Goal: Use online tool/utility: Utilize a website feature to perform a specific function

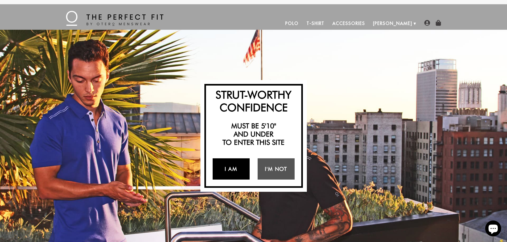
click at [236, 170] on link "I Am" at bounding box center [231, 169] width 37 height 21
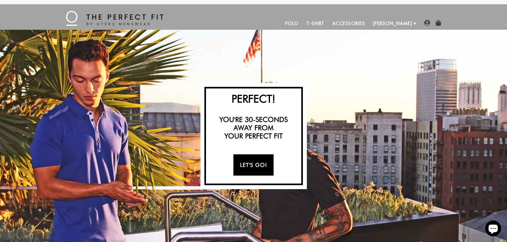
click at [244, 167] on link "Let's Go!" at bounding box center [253, 165] width 40 height 21
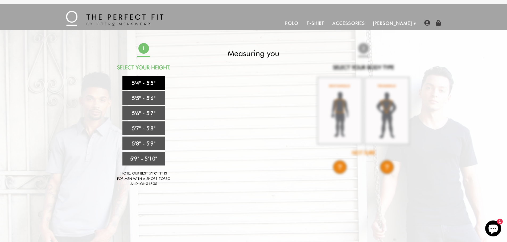
click at [147, 82] on link "5'4" - 5'5"" at bounding box center [143, 83] width 43 height 14
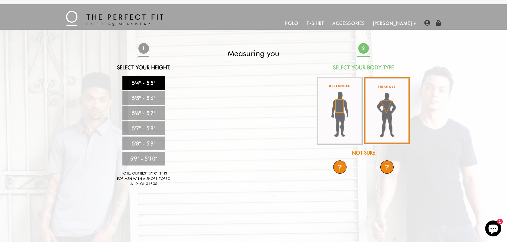
click at [391, 112] on img at bounding box center [387, 110] width 46 height 67
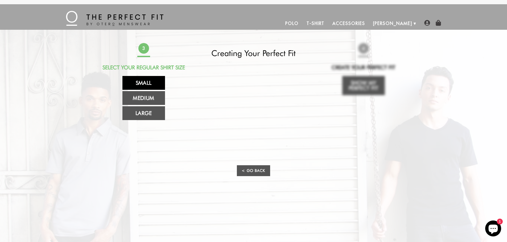
click at [142, 87] on link "Small" at bounding box center [143, 83] width 43 height 14
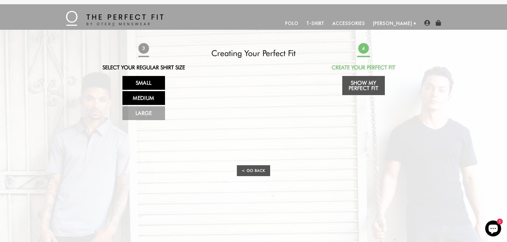
click at [139, 99] on link "Medium" at bounding box center [143, 98] width 43 height 14
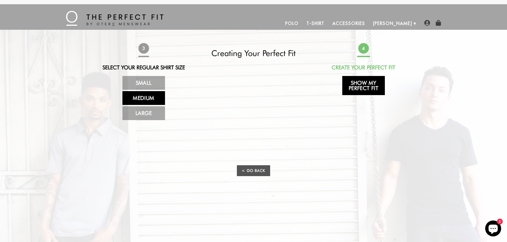
click at [364, 88] on link "Show My Perfect Fit" at bounding box center [363, 85] width 43 height 19
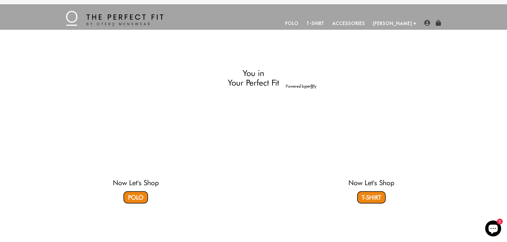
select select "triangle"
select select "M"
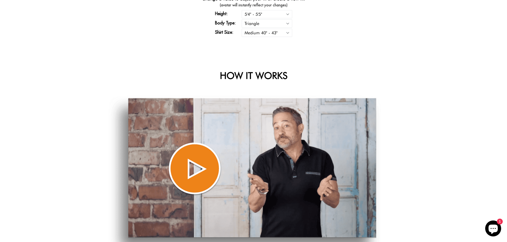
scroll to position [266, 0]
